Goal: Information Seeking & Learning: Learn about a topic

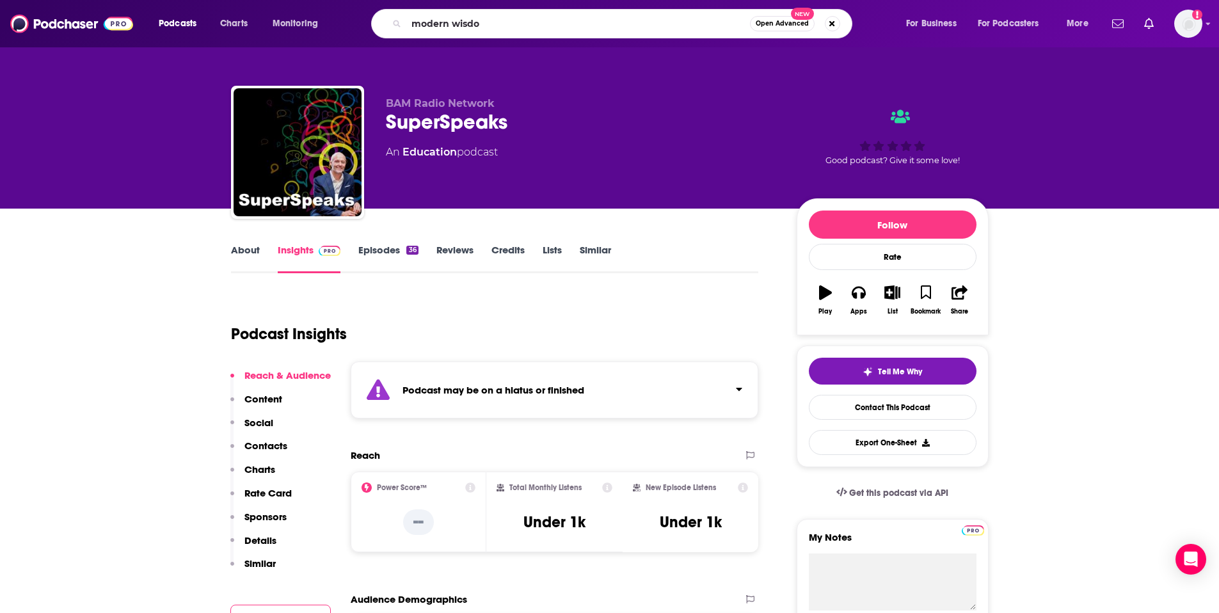
type input "modern wisdom"
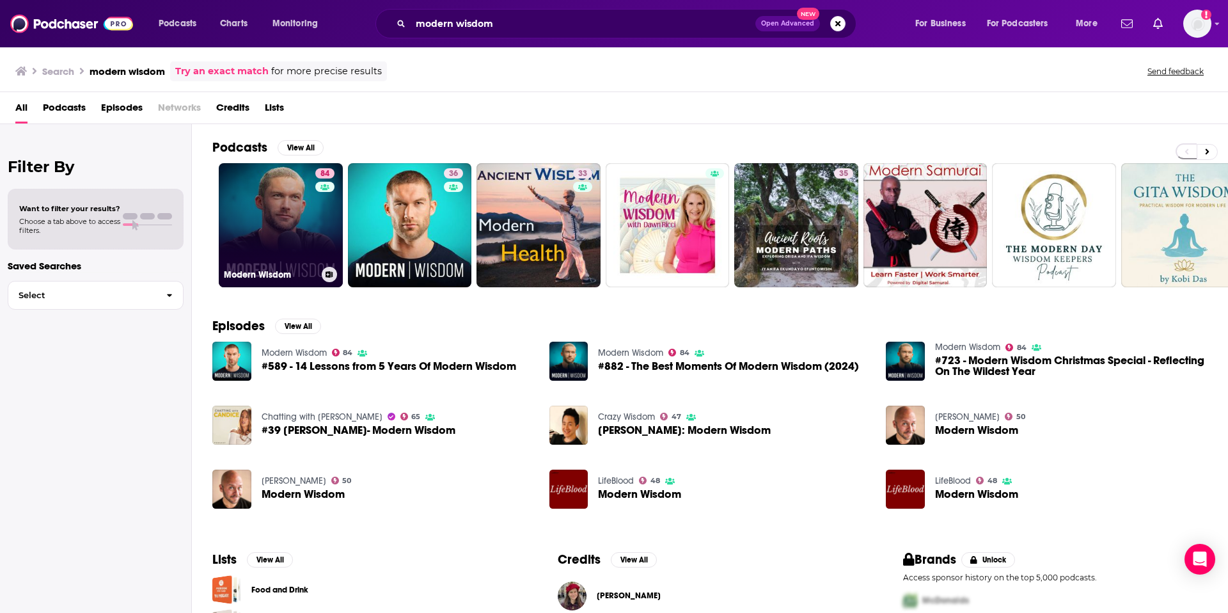
click at [299, 188] on link "84 Modern Wisdom" at bounding box center [281, 225] width 124 height 124
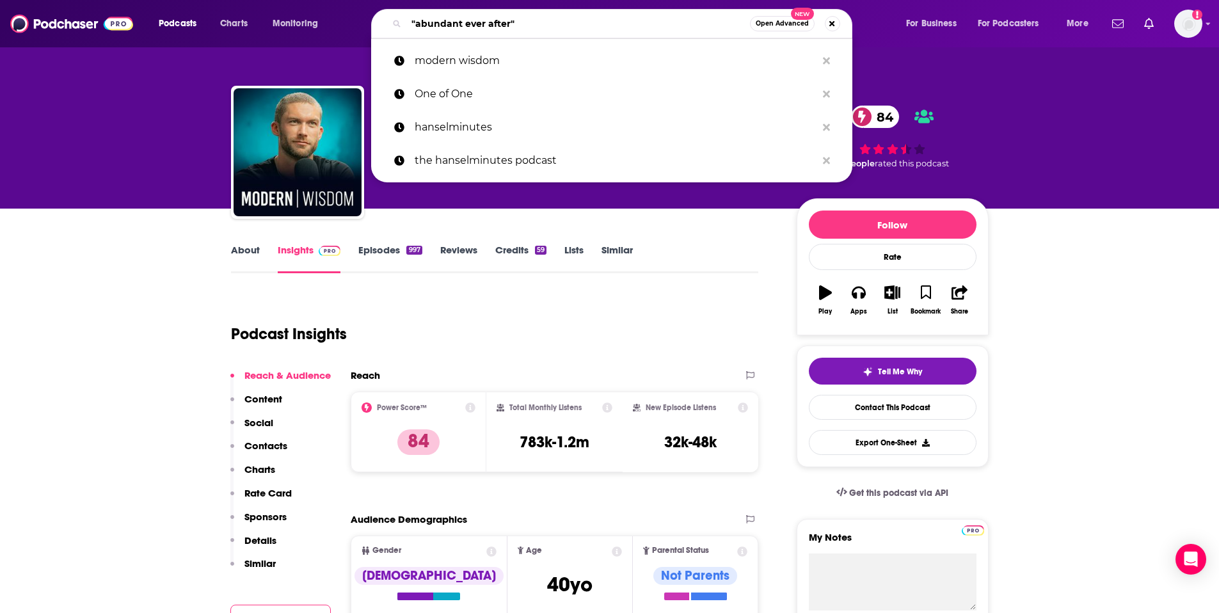
click at [461, 24] on input ""abundant ever after"" at bounding box center [578, 23] width 344 height 20
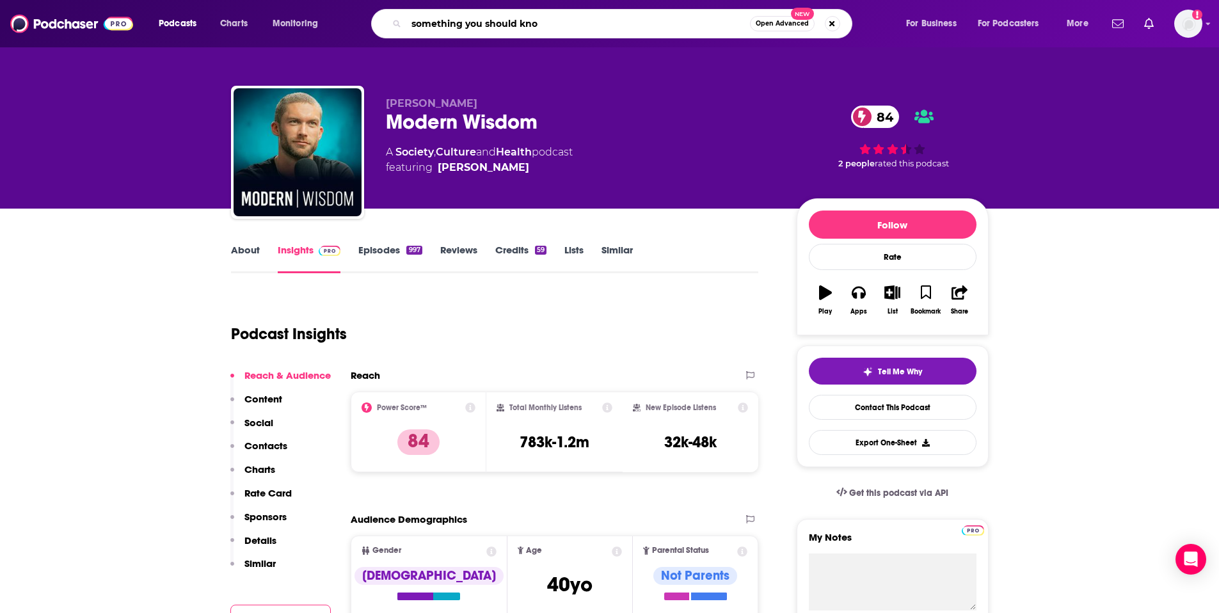
type input "something you should know"
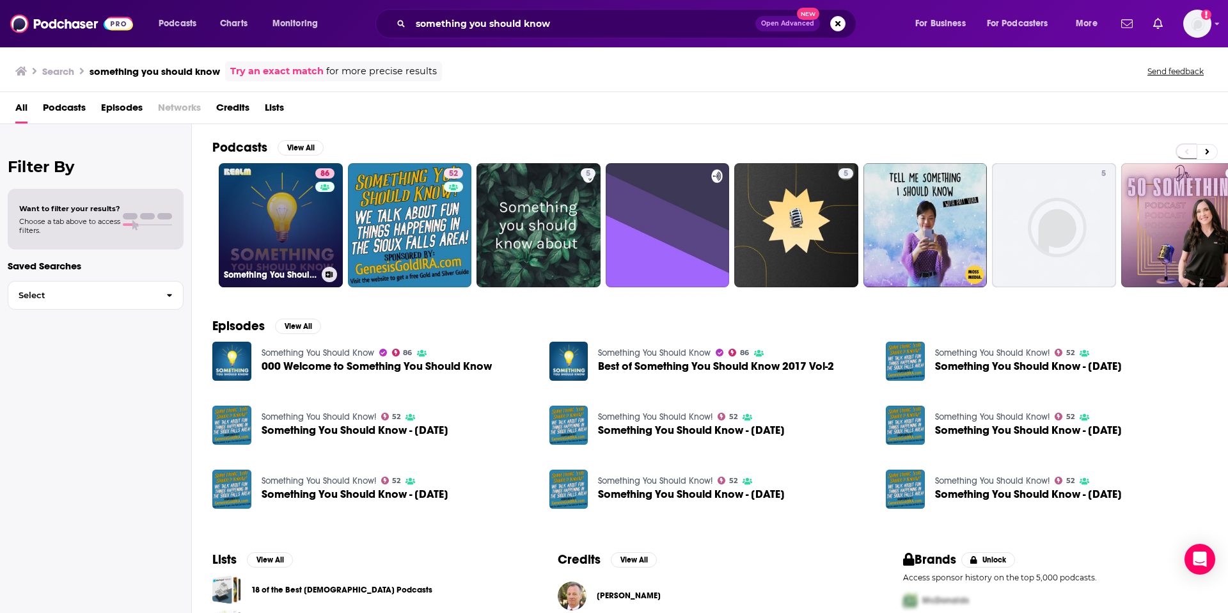
click at [280, 231] on link "86 Something You Should Know" at bounding box center [281, 225] width 124 height 124
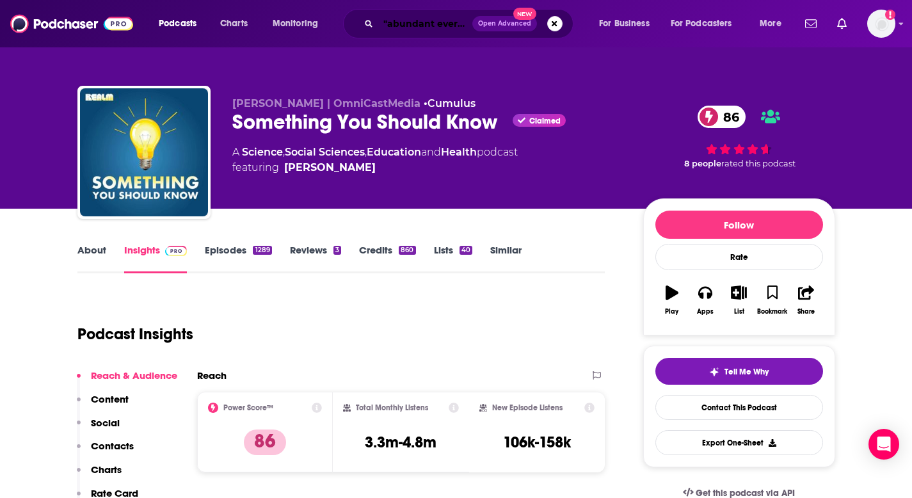
click at [400, 24] on input ""abundant ever after"" at bounding box center [425, 23] width 94 height 20
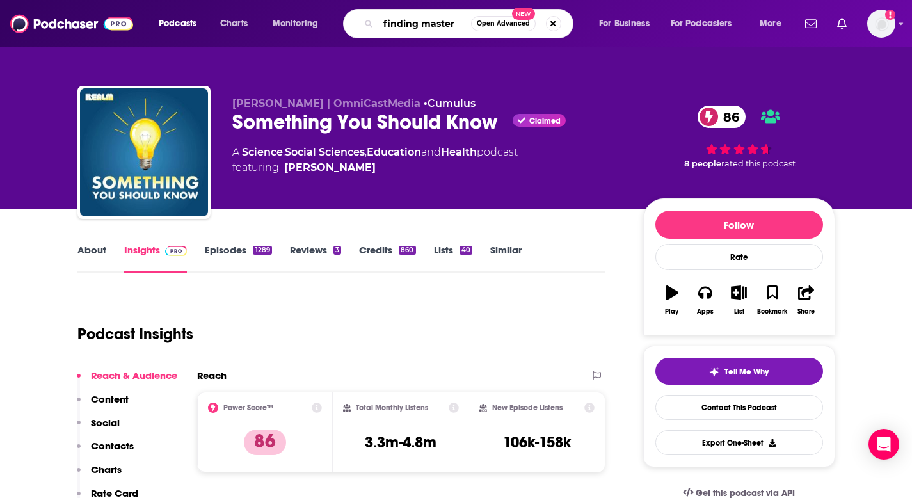
type input "finding mastery"
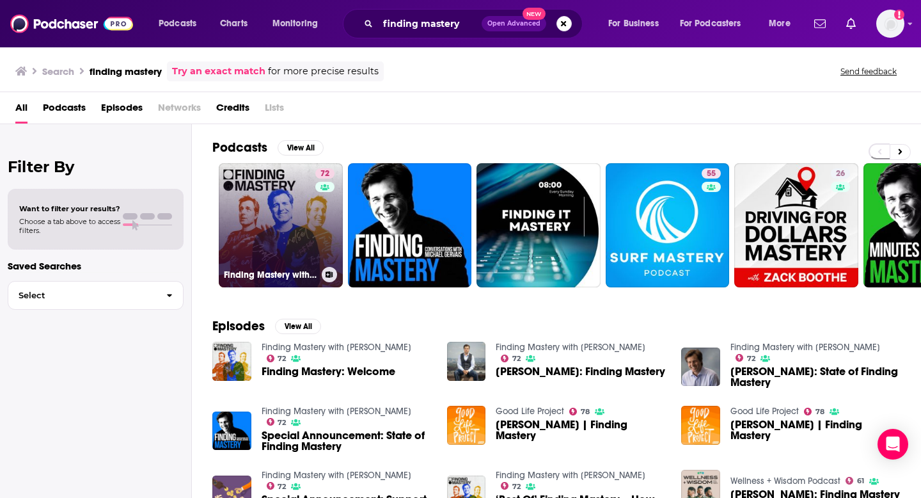
click at [233, 193] on link "72 Finding Mastery with [PERSON_NAME]" at bounding box center [281, 225] width 124 height 124
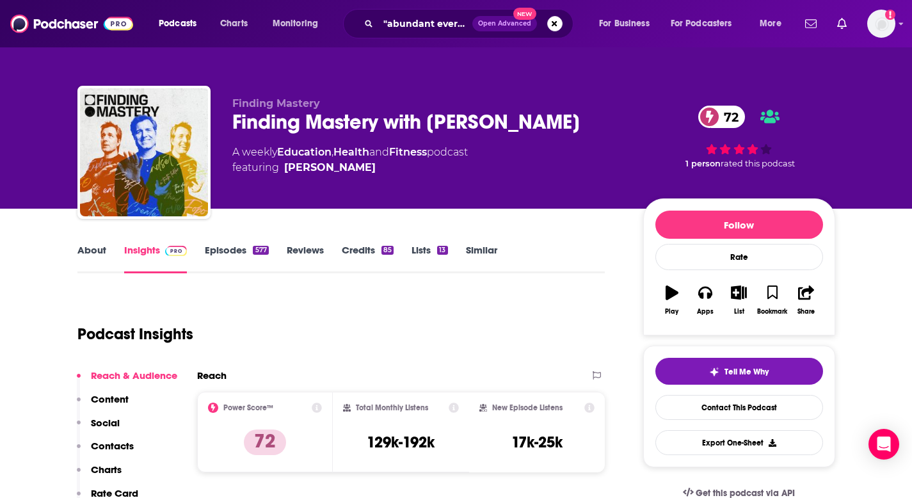
scroll to position [1, 0]
